Goal: Find specific page/section: Find specific page/section

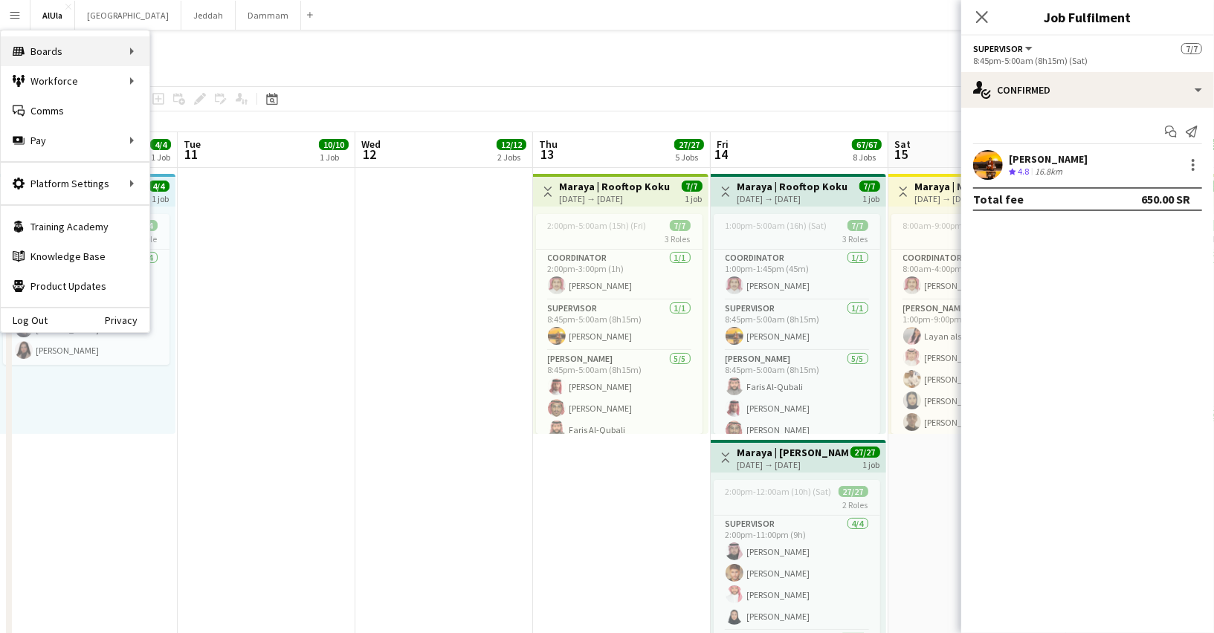
scroll to position [0, 430]
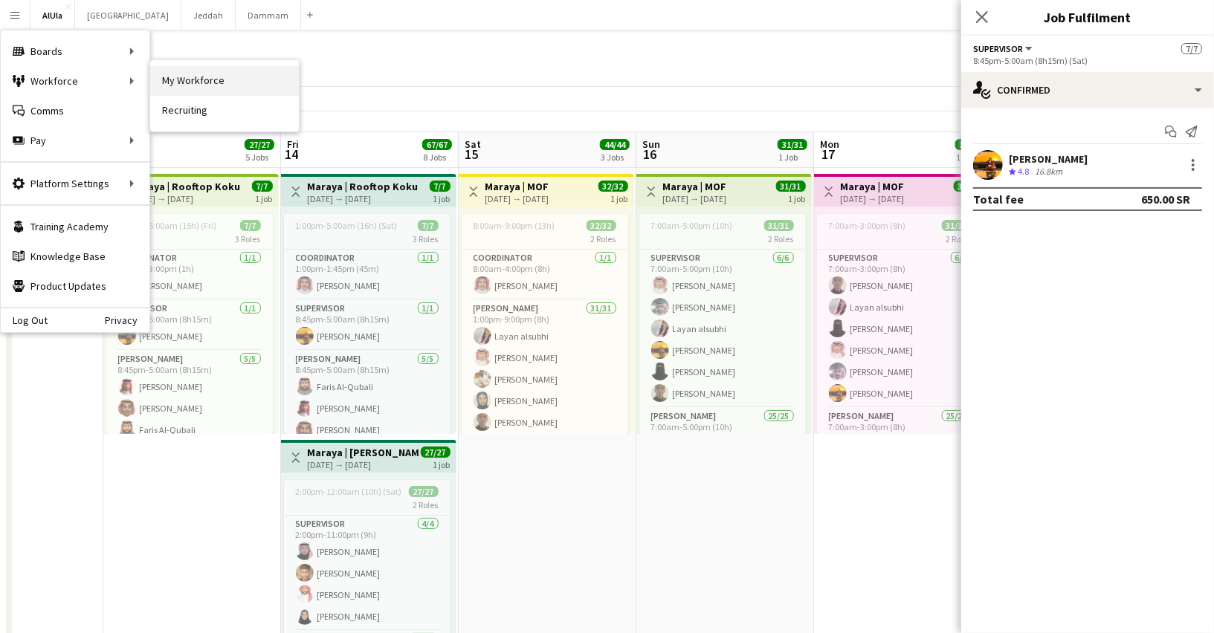
click at [182, 86] on link "My Workforce" at bounding box center [224, 81] width 149 height 30
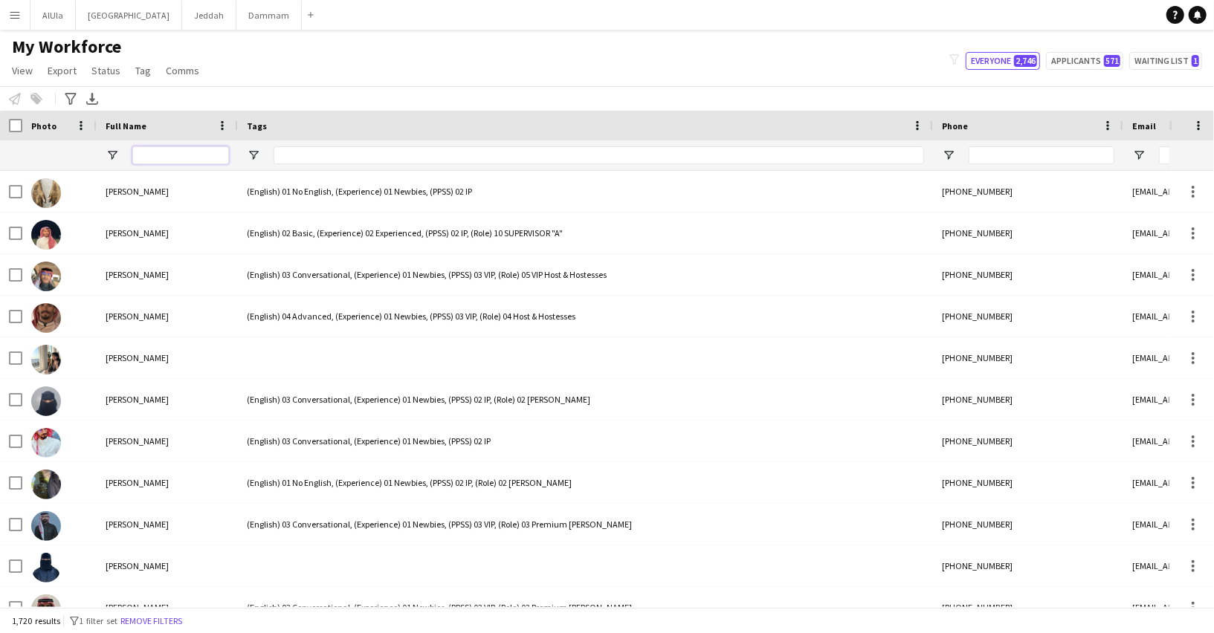
click at [169, 154] on input "Full Name Filter Input" at bounding box center [180, 155] width 97 height 18
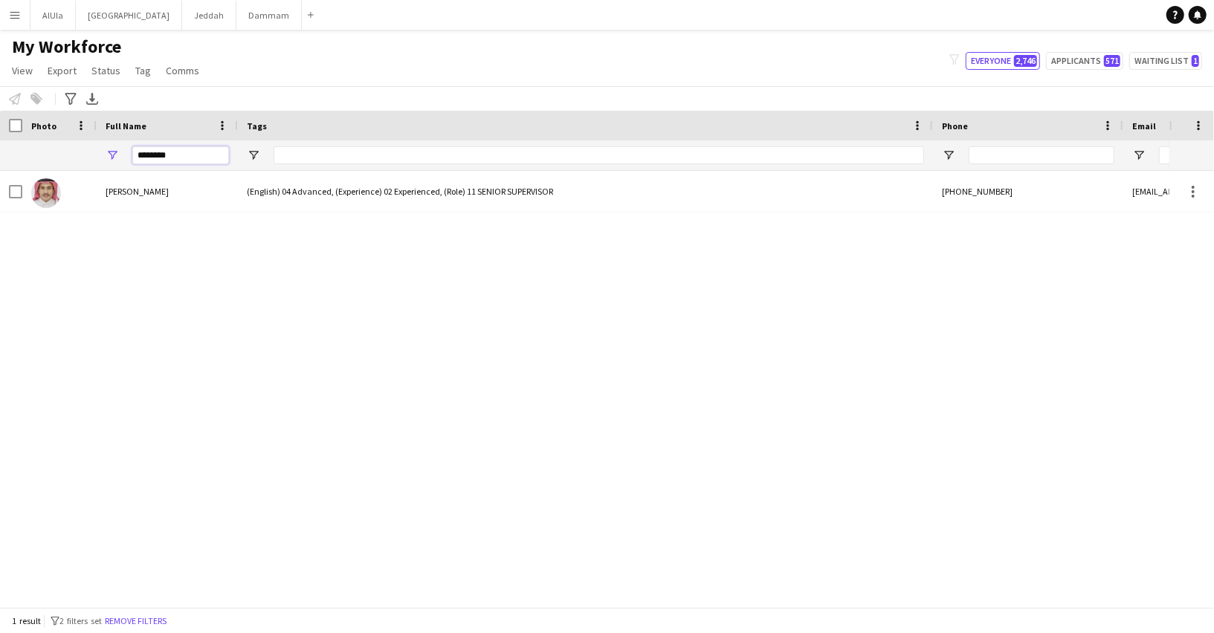
type input "********"
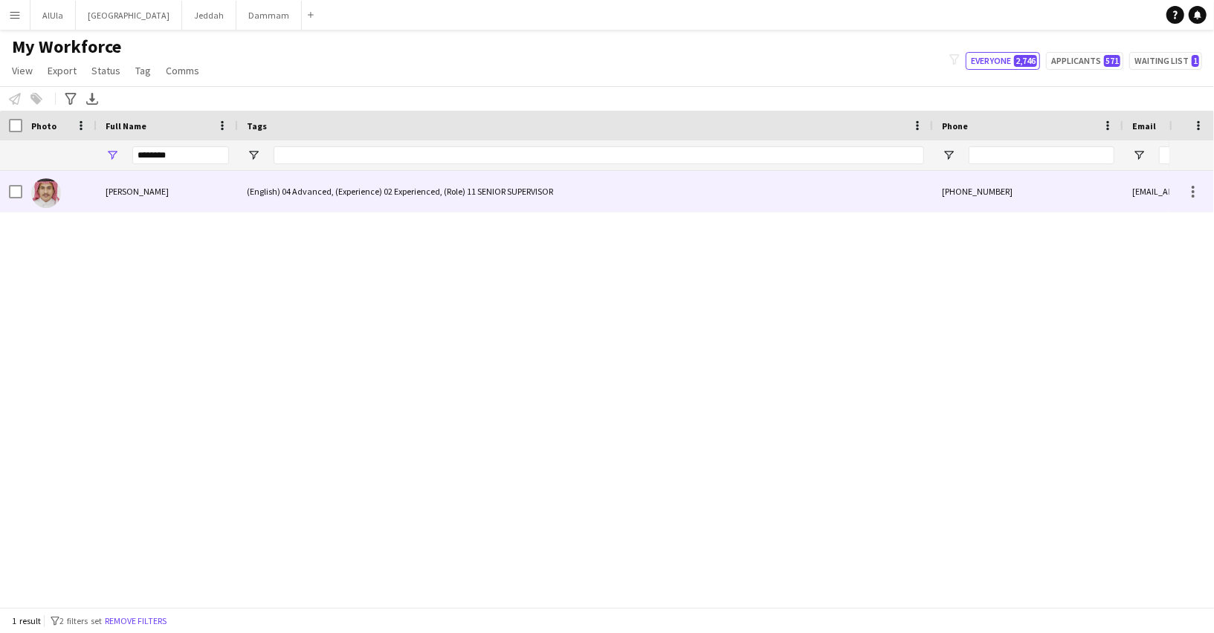
click at [126, 178] on div "Hamdi Alanazi" at bounding box center [167, 191] width 141 height 41
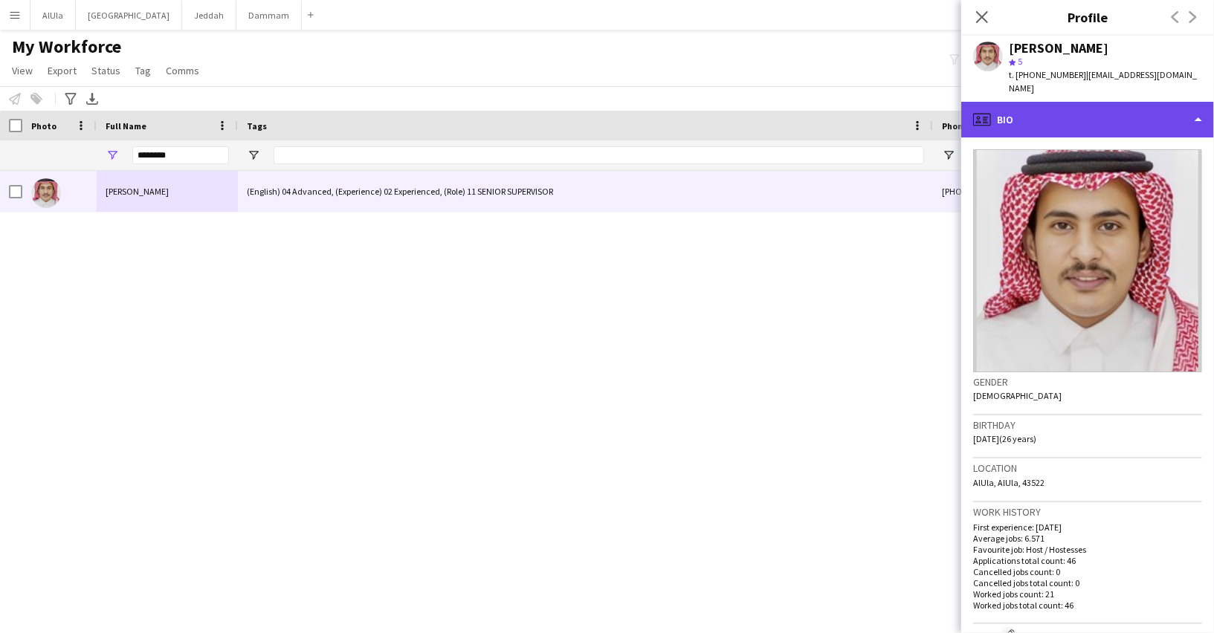
click at [1047, 127] on div "profile Bio" at bounding box center [1087, 120] width 253 height 36
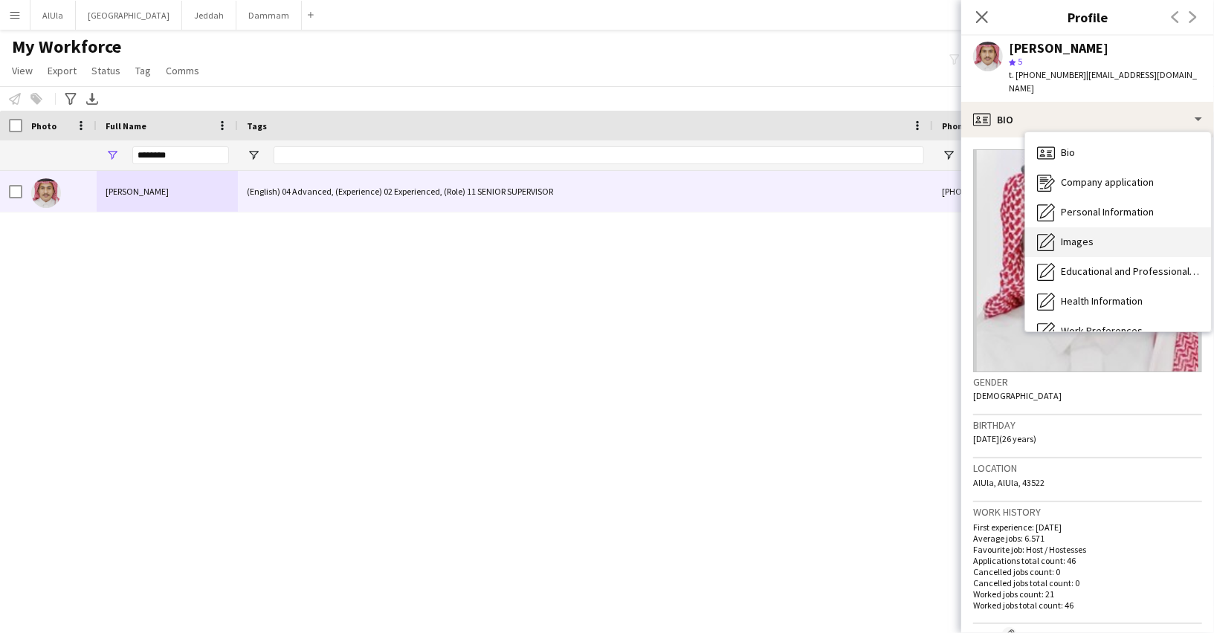
click at [1090, 254] on div "Images Images" at bounding box center [1118, 242] width 186 height 30
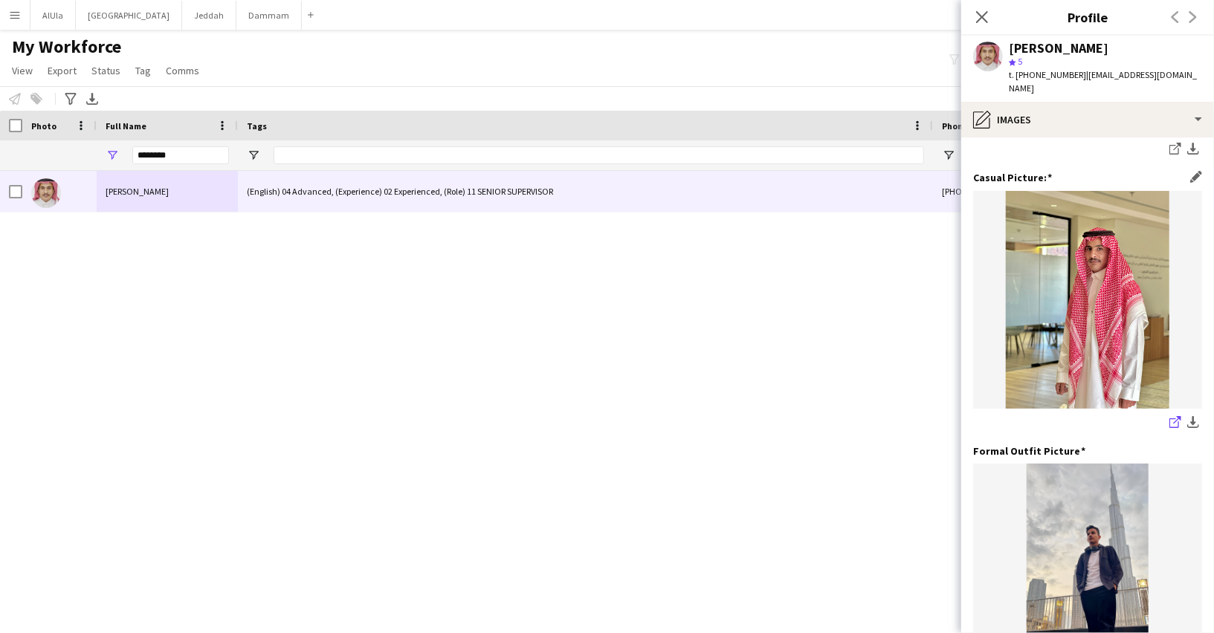
click at [1171, 416] on icon "share-external-link-1" at bounding box center [1175, 422] width 12 height 12
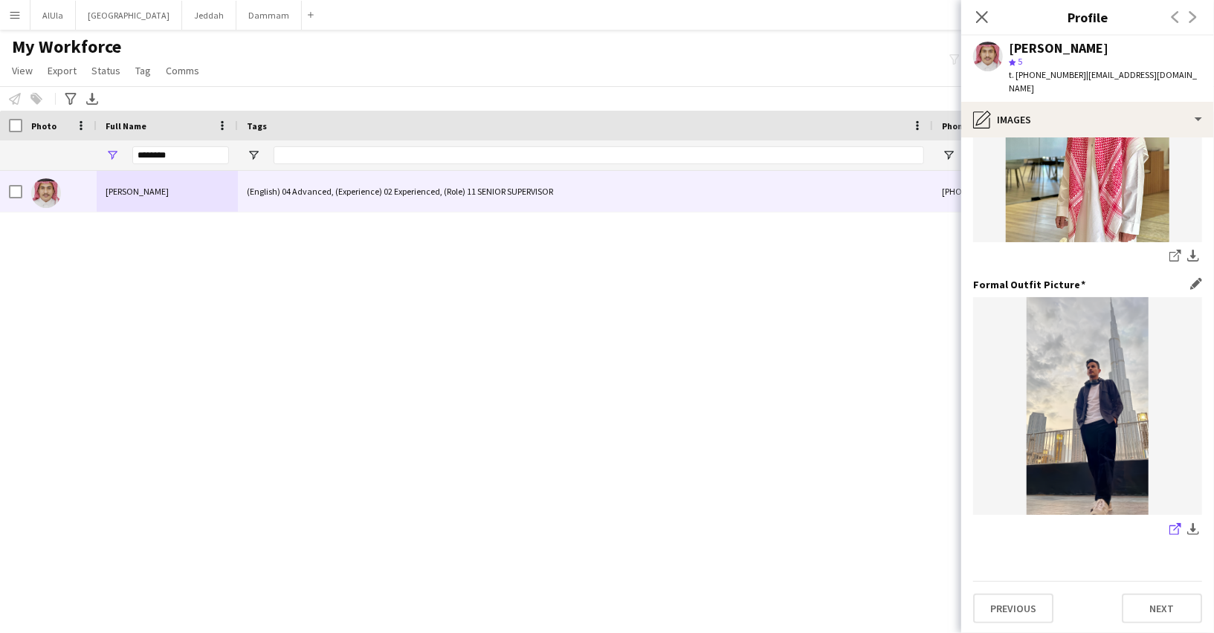
click at [1176, 523] on icon "share-external-link-1" at bounding box center [1175, 529] width 12 height 12
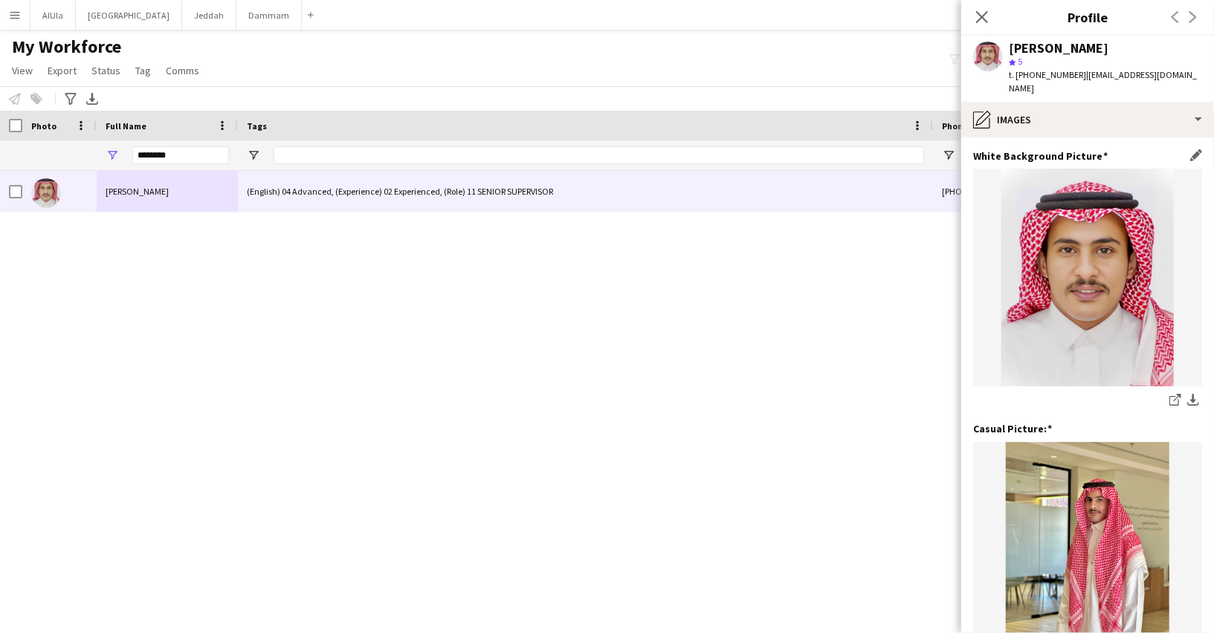
scroll to position [287, 0]
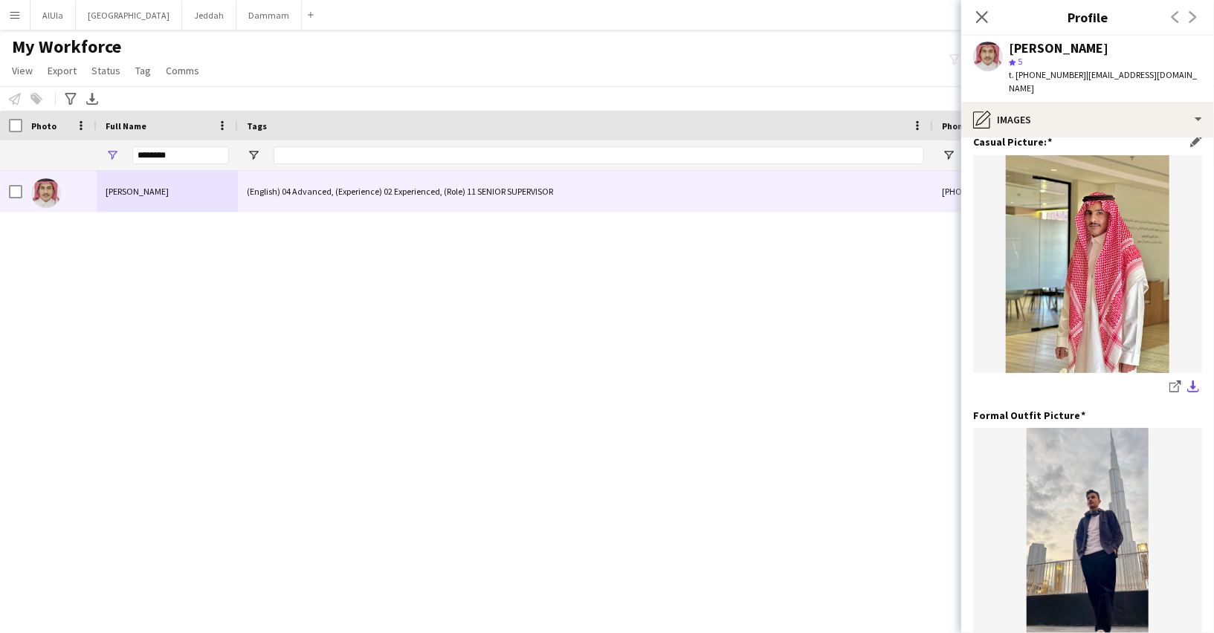
click at [1196, 387] on app-icon "download-bottom" at bounding box center [1193, 388] width 12 height 14
click at [603, 433] on div "Hamdi Alanazi (English) 04 Advanced, (Experience) 02 Experienced, (Role) 11 SEN…" at bounding box center [584, 389] width 1169 height 436
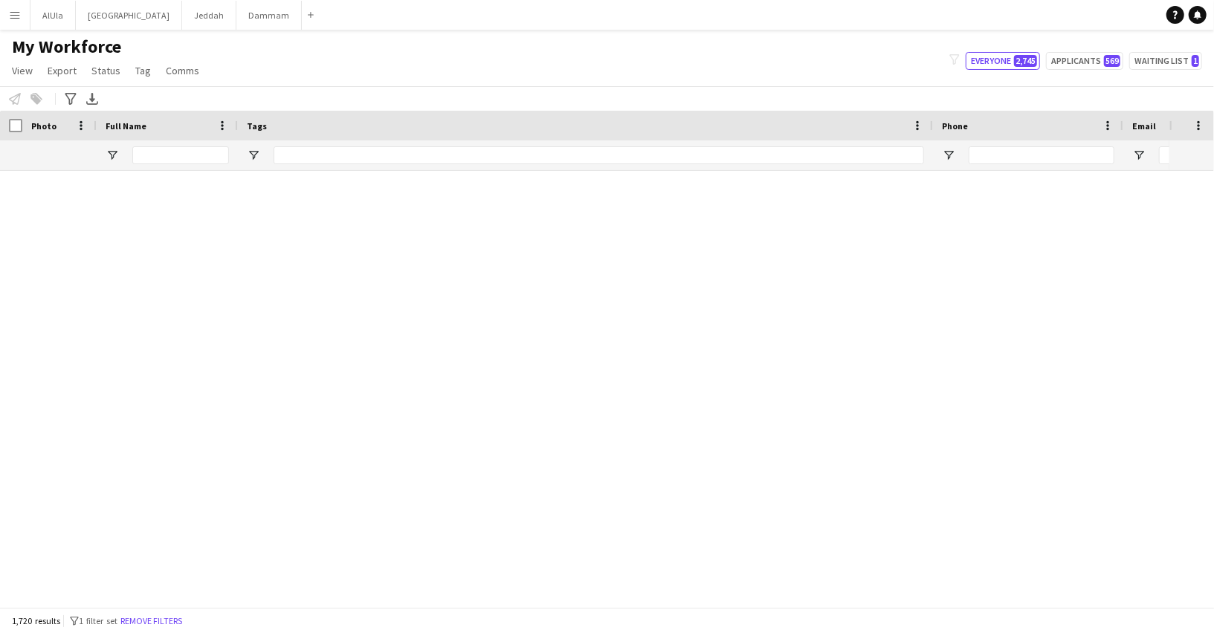
scroll to position [5520, 0]
